Goal: Check status: Check status

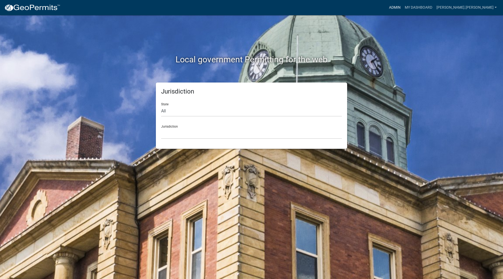
click at [402, 9] on link "Admin" at bounding box center [395, 8] width 16 height 10
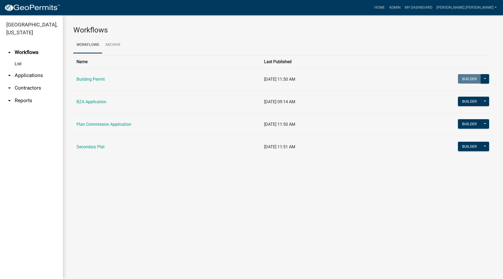
click at [23, 69] on link "arrow_drop_down Applications" at bounding box center [31, 75] width 63 height 13
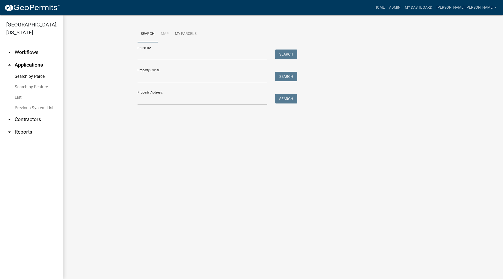
click at [25, 92] on link "List" at bounding box center [31, 97] width 63 height 10
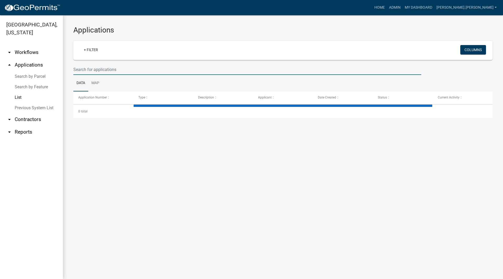
click at [190, 68] on input "text" at bounding box center [247, 69] width 348 height 11
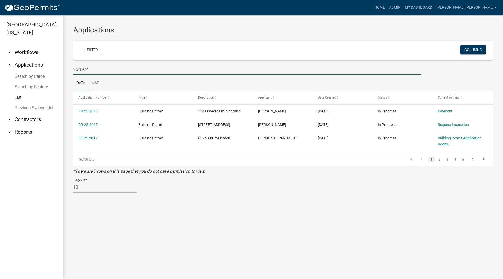
type input "25-1974"
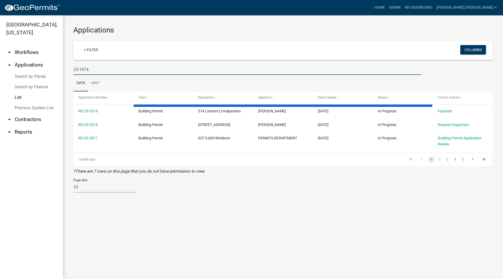
click at [174, 32] on h3 "Applications" at bounding box center [282, 30] width 419 height 9
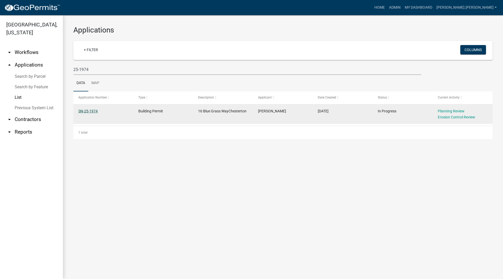
click at [85, 111] on link "SN-25-1974" at bounding box center [87, 111] width 19 height 4
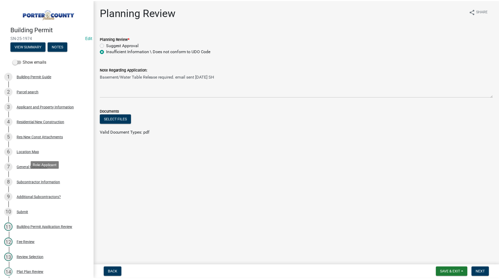
scroll to position [105, 0]
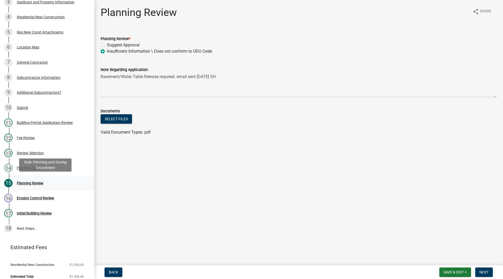
click at [39, 177] on link "15 Planning Review" at bounding box center [47, 182] width 94 height 15
click at [114, 119] on button "Select files" at bounding box center [116, 118] width 31 height 9
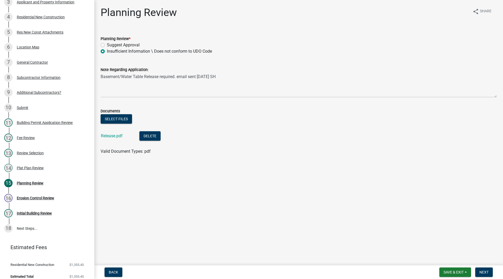
click at [233, 73] on div "Note Regarding Application:" at bounding box center [299, 69] width 396 height 6
click at [231, 75] on textarea "Basement/Water Table Release required. email sent [DATE] SH" at bounding box center [299, 85] width 396 height 25
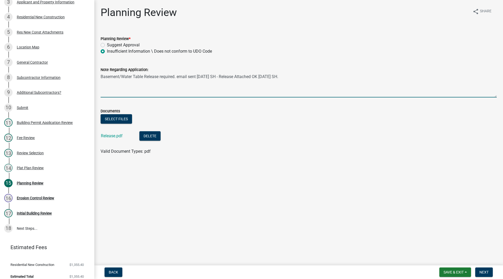
type textarea "Basement/Water Table Release required. email sent [DATE] SH - Release Attached …"
click at [134, 44] on label "Suggest Approval" at bounding box center [123, 45] width 33 height 6
click at [110, 44] on input "Suggest Approval" at bounding box center [108, 43] width 3 height 3
radio input "true"
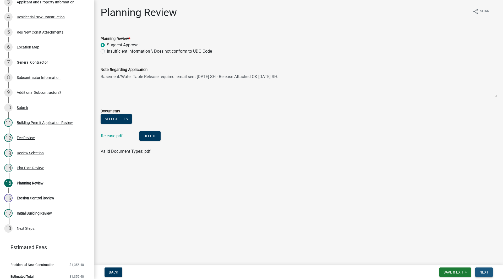
click at [485, 271] on span "Next" at bounding box center [483, 272] width 9 height 4
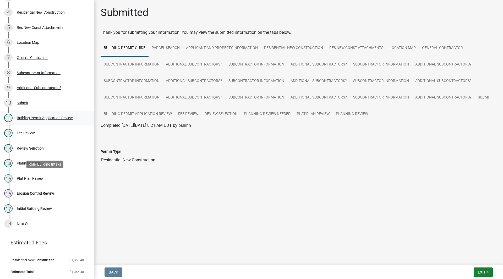
scroll to position [0, 0]
